Goal: Find specific page/section: Find specific page/section

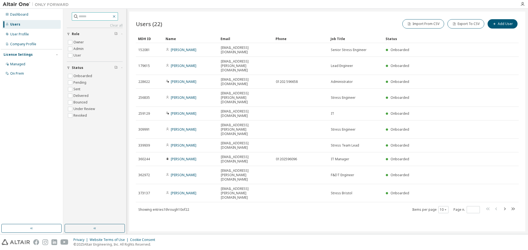
click at [116, 16] on icon "button" at bounding box center [114, 16] width 4 height 4
click at [506, 206] on icon "button" at bounding box center [504, 209] width 7 height 7
type input "*"
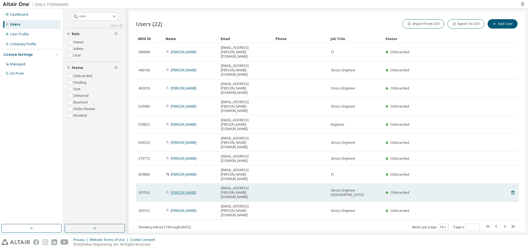
click at [184, 191] on link "Robert White" at bounding box center [184, 193] width 26 height 5
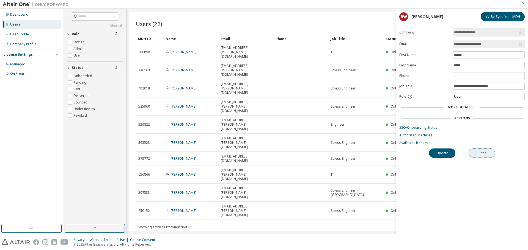
click at [482, 155] on button "Close" at bounding box center [481, 153] width 26 height 9
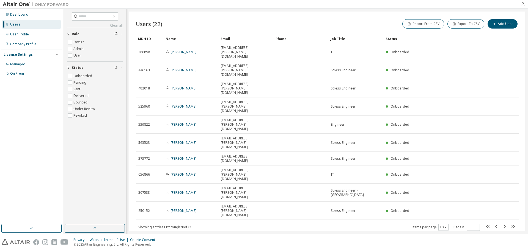
click at [299, 189] on div "Users (22) Import From CSV Export To CSV Add User Clear Load Save Save As Field…" at bounding box center [327, 122] width 396 height 220
click at [306, 155] on div "Users (22) Import From CSV Export To CSV Add User Clear Load Save Save As Field…" at bounding box center [327, 122] width 396 height 220
